Goal: Transaction & Acquisition: Purchase product/service

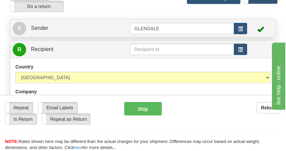
scroll to position [67, 0]
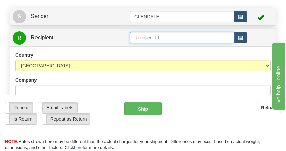
click at [161, 37] on input "text" at bounding box center [182, 37] width 104 height 11
click at [140, 35] on input "text" at bounding box center [182, 37] width 104 height 11
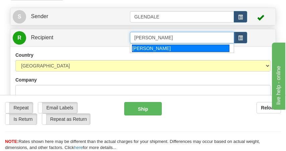
click at [145, 48] on div "[PERSON_NAME]" at bounding box center [181, 48] width 98 height 7
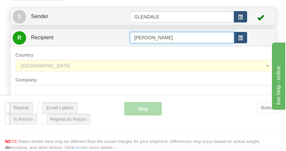
type input "[PERSON_NAME]"
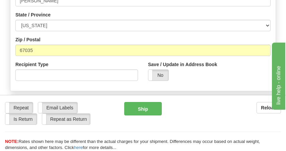
scroll to position [384, 0]
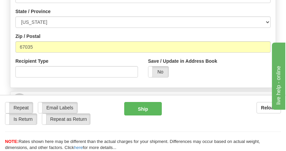
drag, startPoint x: 120, startPoint y: 146, endPoint x: 119, endPoint y: 141, distance: 5.2
click at [120, 146] on div "NOTE: Rates shown here may be different than the actual charges for your shipme…" at bounding box center [143, 145] width 286 height 12
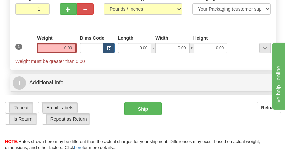
scroll to position [551, 0]
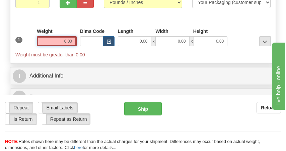
drag, startPoint x: 63, startPoint y: 42, endPoint x: 99, endPoint y: 43, distance: 36.2
click at [99, 43] on div "1 Weight 0.00 Dims Code 0.00" at bounding box center [143, 43] width 259 height 30
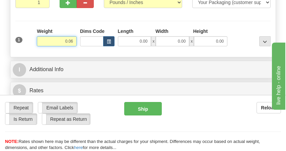
type input "0.06"
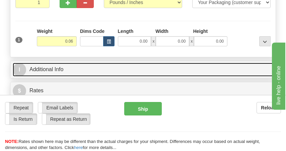
click at [137, 76] on link "I Additional Info" at bounding box center [143, 70] width 261 height 14
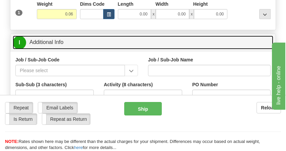
scroll to position [585, 0]
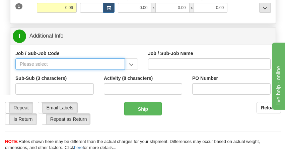
click at [41, 62] on input "Job / Sub-Job Code" at bounding box center [70, 63] width 110 height 11
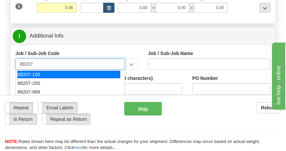
scroll to position [34, 0]
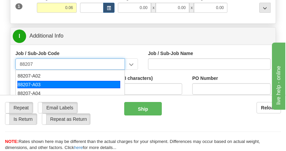
click at [38, 83] on div "88207-A03" at bounding box center [68, 84] width 103 height 7
type input "88207-A03"
type input "BLUE SAGE SOLAR - LAND-LEASE PAYMENTS"
type input "88207-A03"
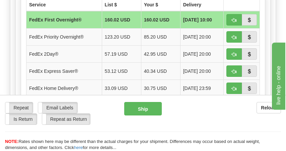
scroll to position [820, 0]
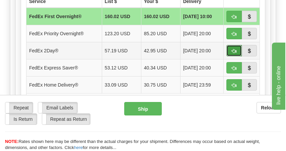
click at [233, 51] on span "button" at bounding box center [234, 51] width 5 height 4
type input "03"
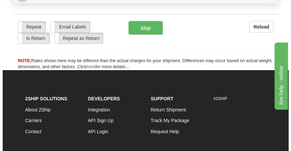
scroll to position [819, 0]
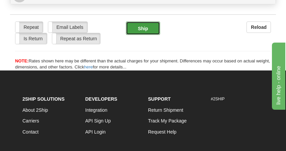
click at [136, 32] on button "Ship" at bounding box center [143, 27] width 34 height 13
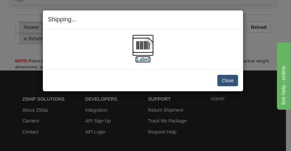
click at [144, 50] on img at bounding box center [142, 45] width 21 height 21
click at [224, 81] on button "Close" at bounding box center [228, 80] width 21 height 11
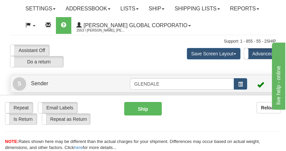
click at [114, 55] on div "Assistant On Assistant Off Do a return Do a return Previous Next Save Screen La…" at bounding box center [143, 56] width 276 height 23
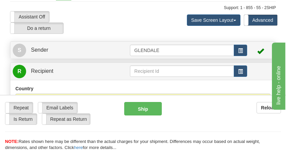
scroll to position [67, 0]
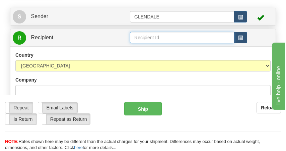
click at [151, 38] on input "text" at bounding box center [182, 37] width 104 height 11
click at [142, 35] on input "text" at bounding box center [182, 37] width 104 height 11
click at [161, 38] on input "PREISSER" at bounding box center [182, 37] width 104 height 11
type input "PREISSER INC"
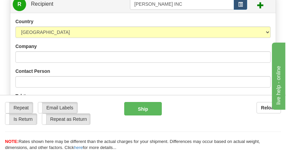
scroll to position [134, 0]
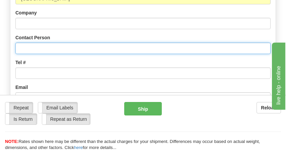
click at [58, 46] on input "Contact Person" at bounding box center [143, 48] width 256 height 11
type input "PREISSER INC"
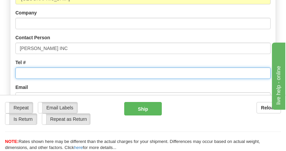
click at [49, 72] on input "Tel #" at bounding box center [143, 72] width 256 height 11
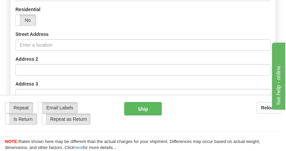
scroll to position [268, 0]
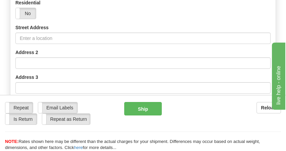
type input "620-672-1610"
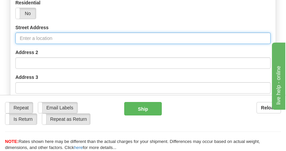
click at [62, 34] on input "Street Address" at bounding box center [143, 38] width 256 height 11
click at [31, 36] on input "Street Address" at bounding box center [143, 38] width 256 height 11
click at [35, 40] on input "105" at bounding box center [143, 38] width 256 height 11
type input "105 SE 130TH AVE"
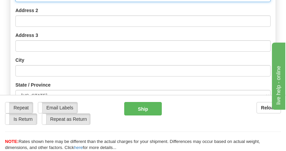
scroll to position [335, 0]
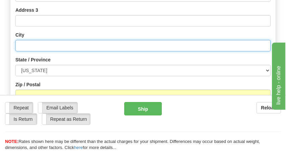
click at [27, 48] on input "text" at bounding box center [143, 45] width 256 height 11
click at [29, 47] on input "text" at bounding box center [143, 45] width 256 height 11
type input "[PERSON_NAME]"
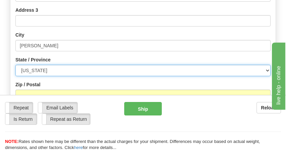
drag, startPoint x: 45, startPoint y: 66, endPoint x: 52, endPoint y: 66, distance: 6.7
click at [45, 66] on select "ALABAMA ALASKA ARIZONA ARKANSAS Armed Forces America Armed Forces Europe Armed …" at bounding box center [143, 70] width 256 height 11
select select "KS"
click at [15, 65] on select "ALABAMA ALASKA ARIZONA ARKANSAS Armed Forces America Armed Forces Europe Armed …" at bounding box center [143, 70] width 256 height 11
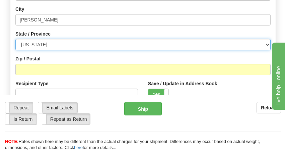
scroll to position [369, 0]
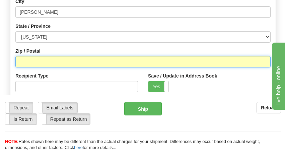
click at [35, 62] on input "Zip / Postal" at bounding box center [143, 61] width 256 height 11
type input "67035"
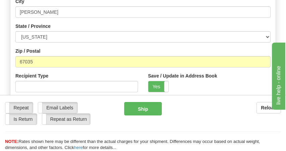
type input "[PERSON_NAME]"
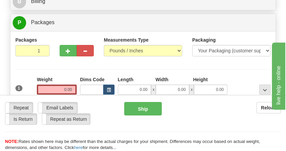
scroll to position [537, 0]
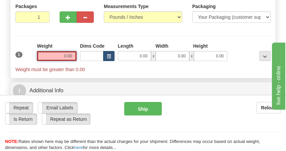
drag, startPoint x: 63, startPoint y: 55, endPoint x: 109, endPoint y: 54, distance: 46.6
click at [109, 54] on div "1 Weight 0.00 Dims Code 0.00" at bounding box center [143, 58] width 259 height 30
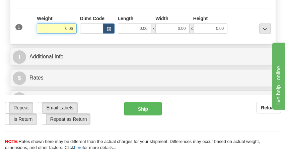
scroll to position [570, 0]
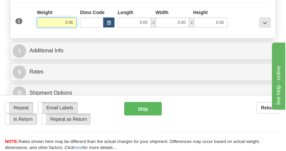
type input "0.06"
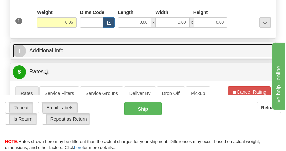
click at [198, 52] on link "I Additional Info" at bounding box center [143, 51] width 261 height 14
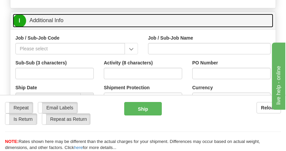
scroll to position [604, 0]
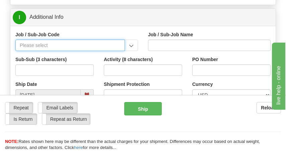
click at [38, 45] on input "Job / Sub-Job Code" at bounding box center [70, 45] width 110 height 11
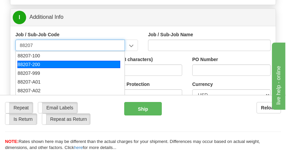
scroll to position [34, 0]
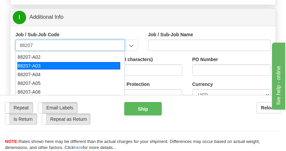
click at [29, 65] on div "88207-A03" at bounding box center [68, 65] width 103 height 7
type input "88207-A03"
type input "BLUE SAGE SOLAR - LAND-LEASE PAYMENTS"
type input "88207-A03"
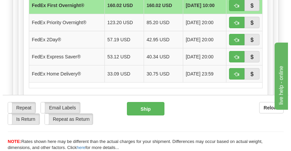
scroll to position [838, 0]
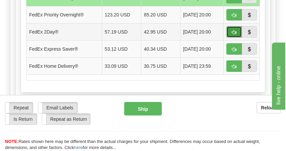
click at [233, 31] on span "button" at bounding box center [234, 32] width 5 height 4
type input "03"
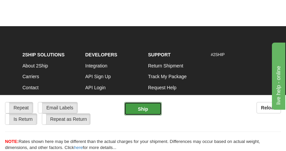
click at [146, 105] on button "Ship" at bounding box center [143, 108] width 38 height 13
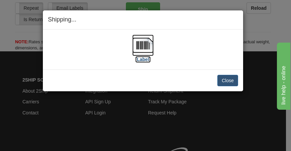
click at [141, 47] on img at bounding box center [142, 45] width 21 height 21
click at [225, 82] on button "Close" at bounding box center [228, 80] width 21 height 11
